Goal: Information Seeking & Learning: Understand process/instructions

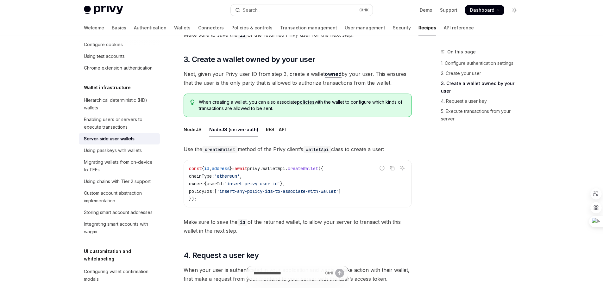
scroll to position [728, 0]
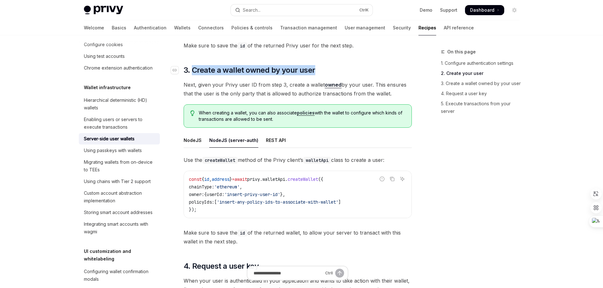
drag, startPoint x: 283, startPoint y: 70, endPoint x: 193, endPoint y: 71, distance: 89.9
click at [193, 71] on h2 "​ 3. Create a wallet owned by your user" at bounding box center [297, 70] width 228 height 10
copy span "Create a wallet owned by your user"
click at [333, 95] on span "Next, given your Privy user ID from step 3, create a wallet owned by your user.…" at bounding box center [297, 89] width 228 height 18
drag, startPoint x: 392, startPoint y: 95, endPoint x: 180, endPoint y: 81, distance: 212.4
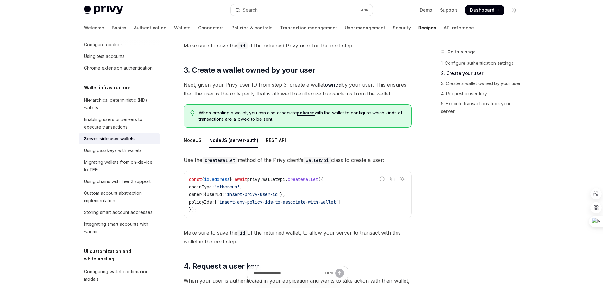
click at [180, 81] on div "**********" at bounding box center [238, 40] width 349 height 1441
copy span "Next, given your Privy user ID from step 3, create a wallet owned by your user.…"
click at [401, 171] on icon at bounding box center [402, 172] width 4 height 4
click at [192, 142] on div "NodeJS" at bounding box center [192, 140] width 18 height 15
click at [221, 140] on div "NodeJS (server-auth)" at bounding box center [233, 140] width 49 height 15
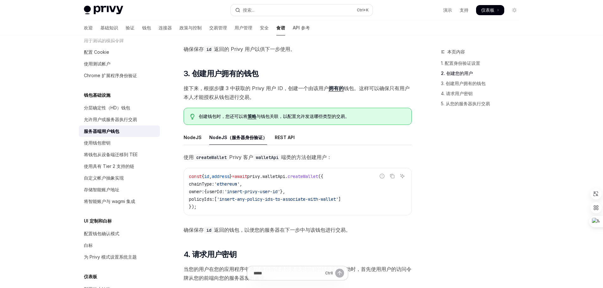
scroll to position [633, 0]
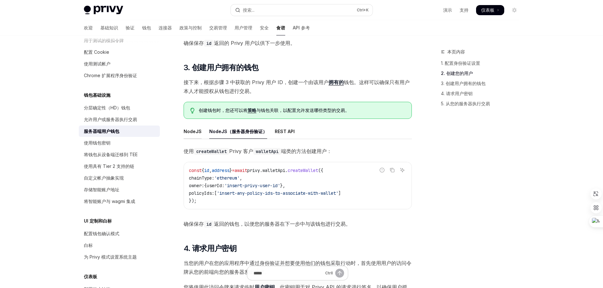
click at [190, 134] on font "NodeJS" at bounding box center [192, 131] width 18 height 5
click at [234, 134] on font "NodeJS（服务器身份验证）" at bounding box center [238, 131] width 58 height 5
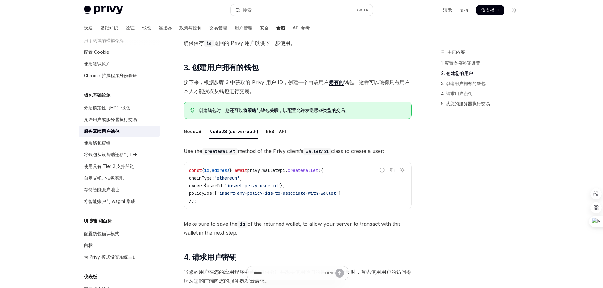
type textarea "*"
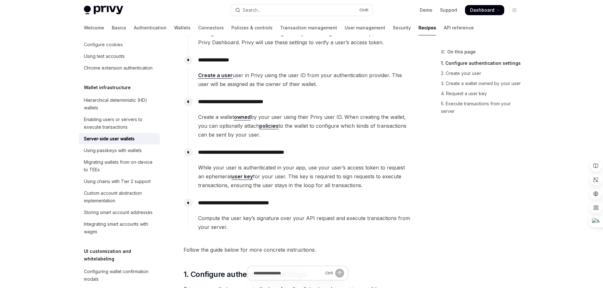
scroll to position [158, 0]
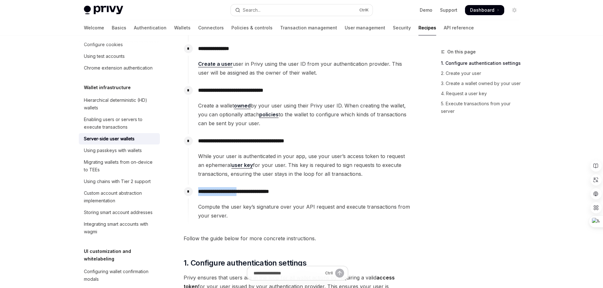
drag, startPoint x: 198, startPoint y: 192, endPoint x: 249, endPoint y: 191, distance: 51.0
click at [249, 191] on p "**********" at bounding box center [304, 191] width 213 height 9
copy p "**********"
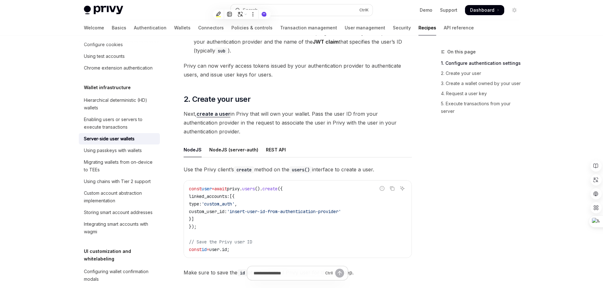
scroll to position [506, 0]
